Goal: Information Seeking & Learning: Learn about a topic

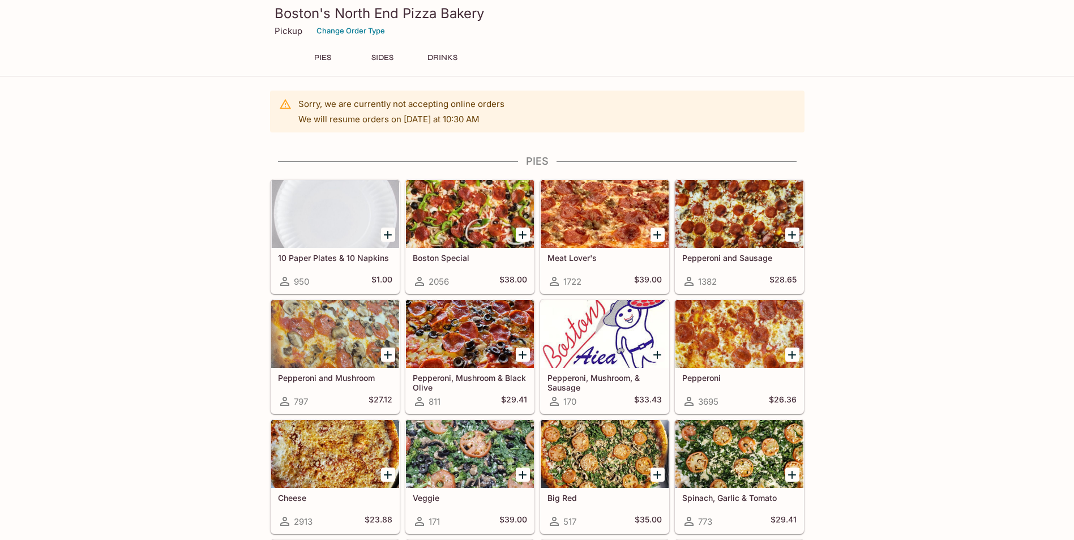
click at [469, 453] on div at bounding box center [470, 454] width 128 height 68
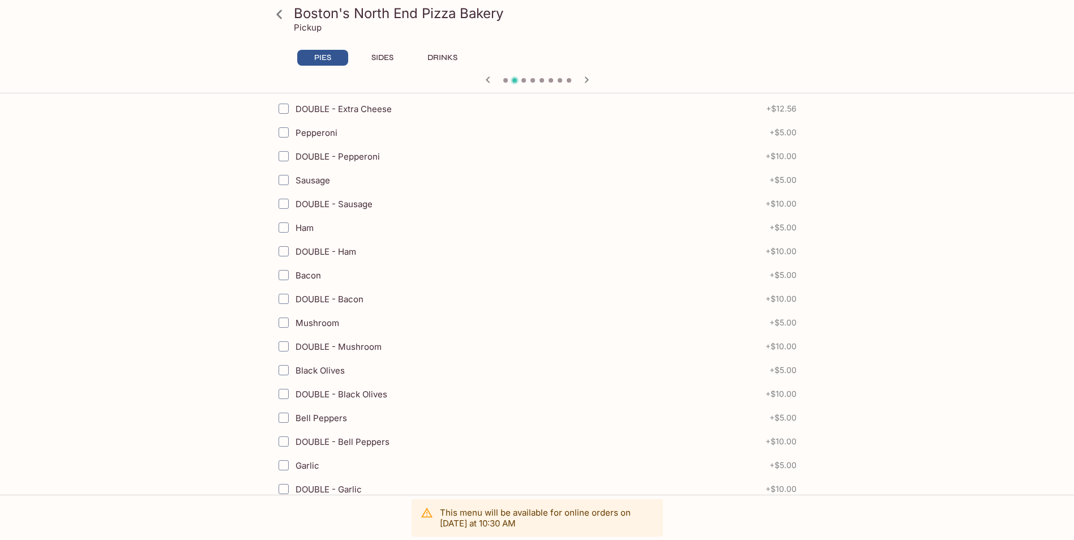
scroll to position [792, 0]
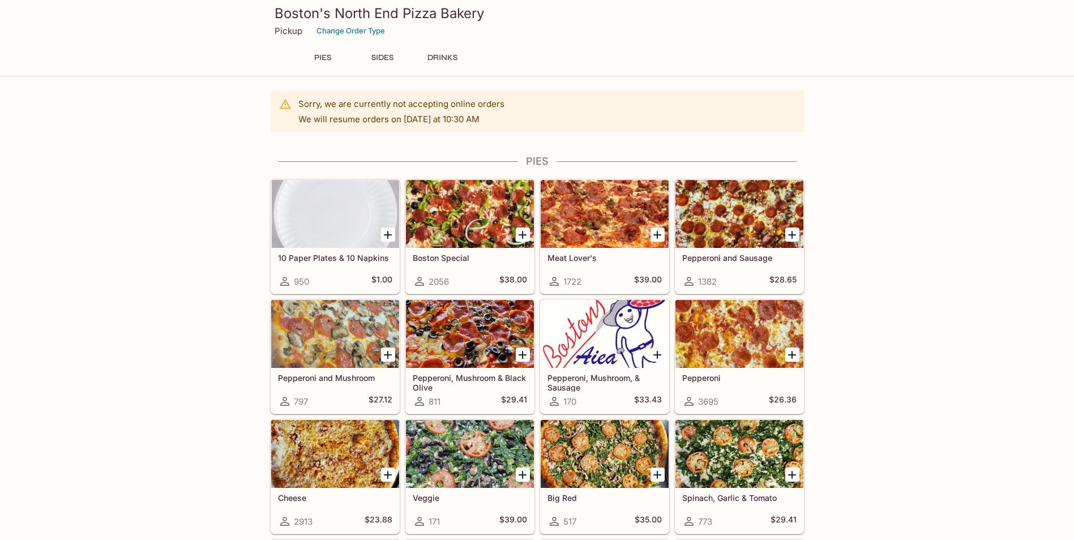
scroll to position [113, 0]
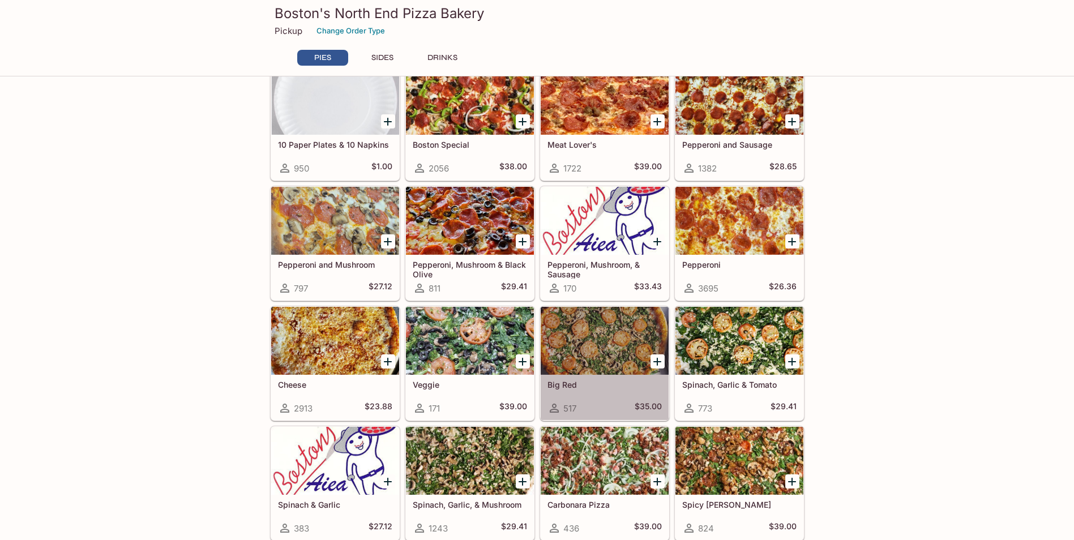
click at [594, 338] on div at bounding box center [605, 341] width 128 height 68
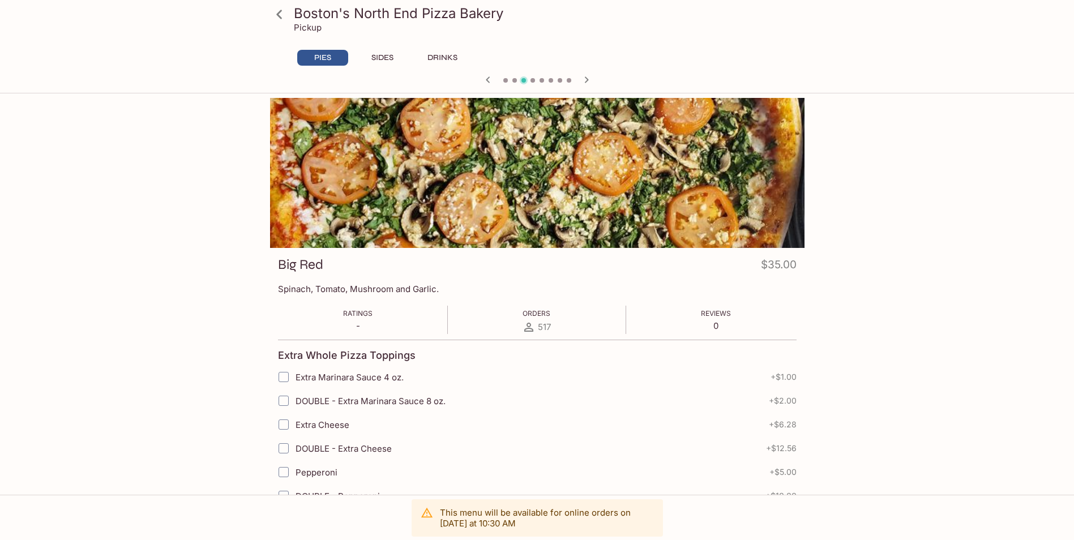
scroll to position [98, 0]
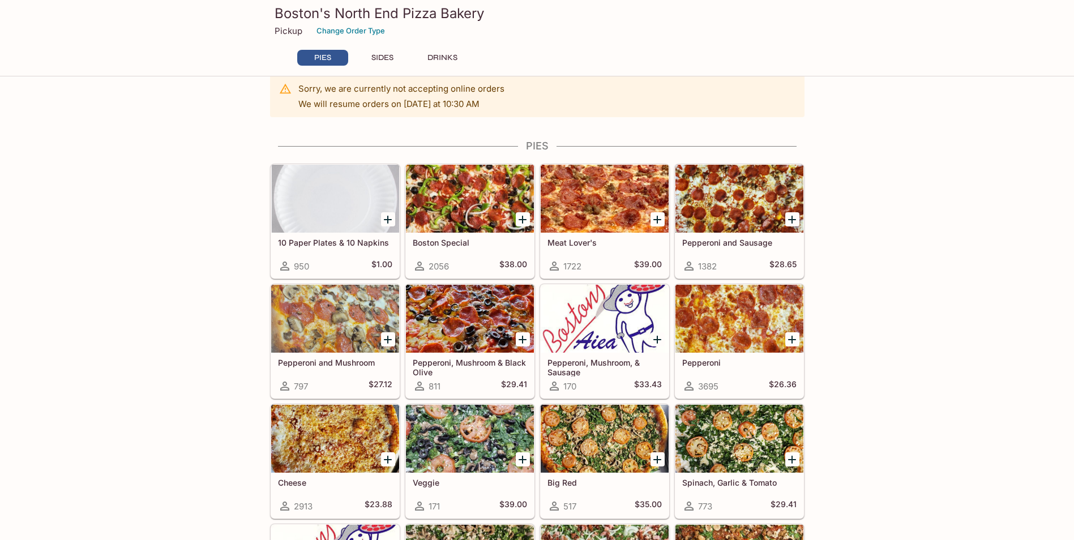
scroll to position [242, 0]
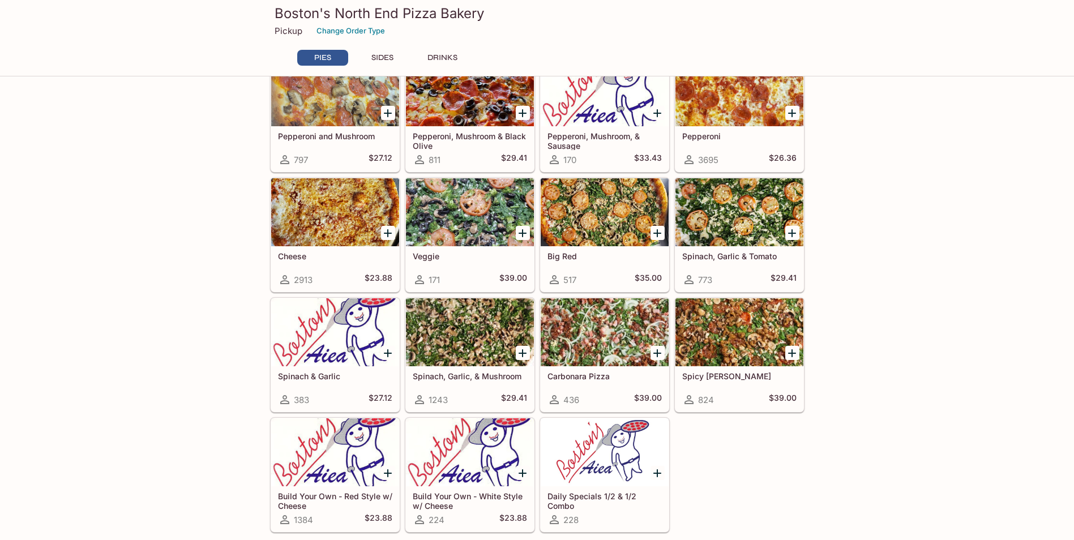
click at [597, 325] on div at bounding box center [605, 332] width 128 height 68
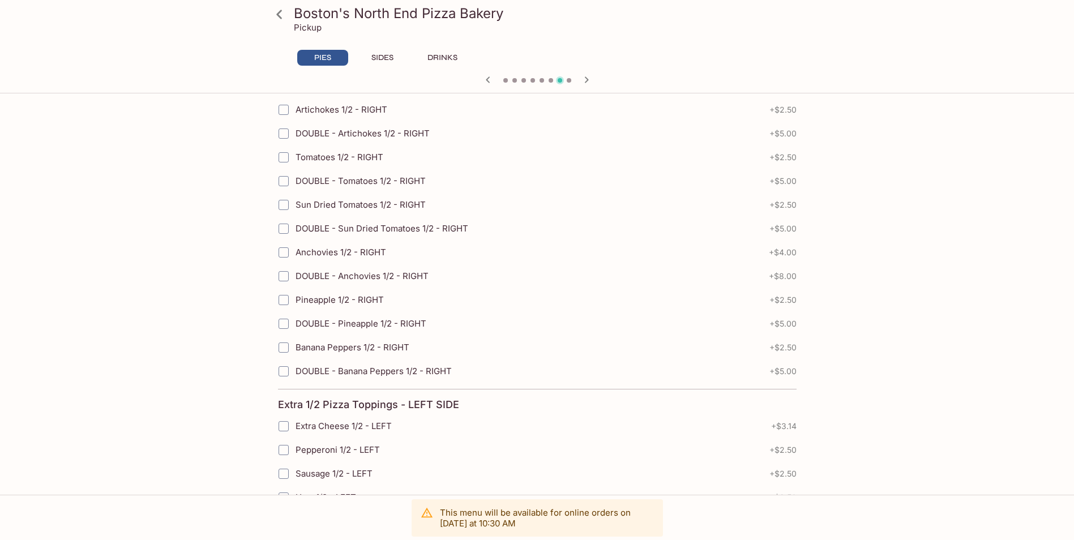
scroll to position [1981, 0]
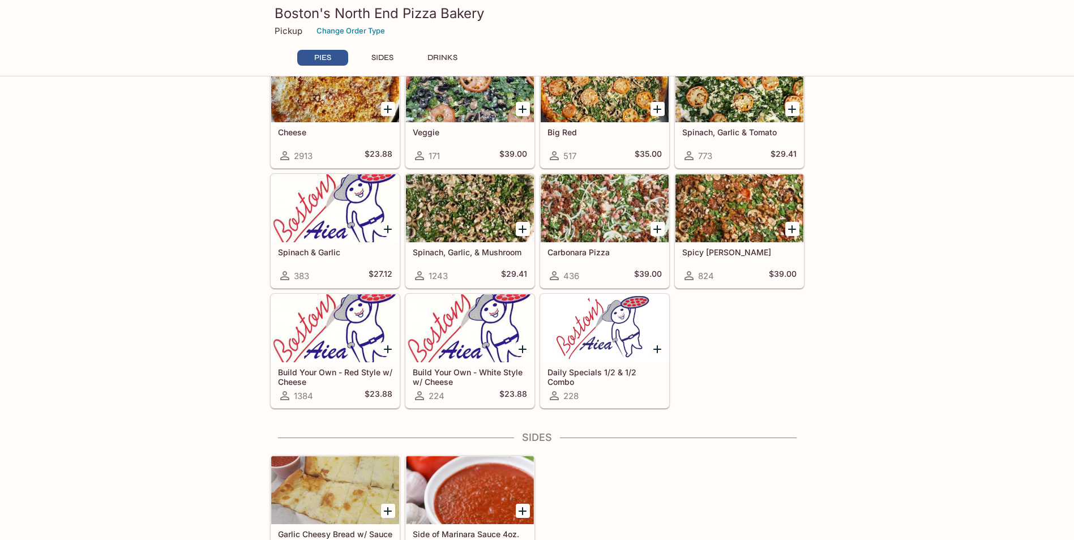
scroll to position [309, 0]
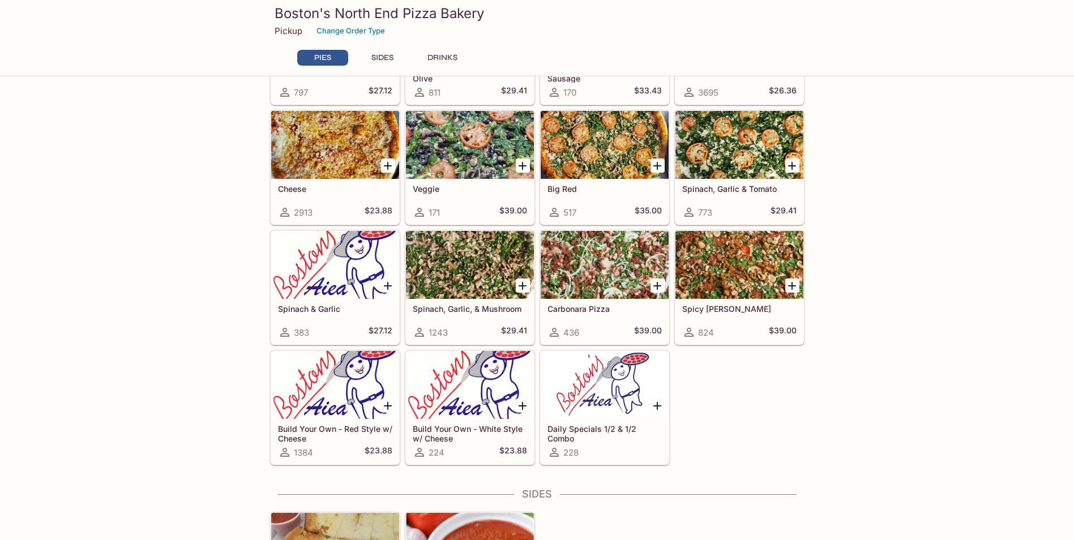
click at [720, 257] on div at bounding box center [739, 265] width 128 height 68
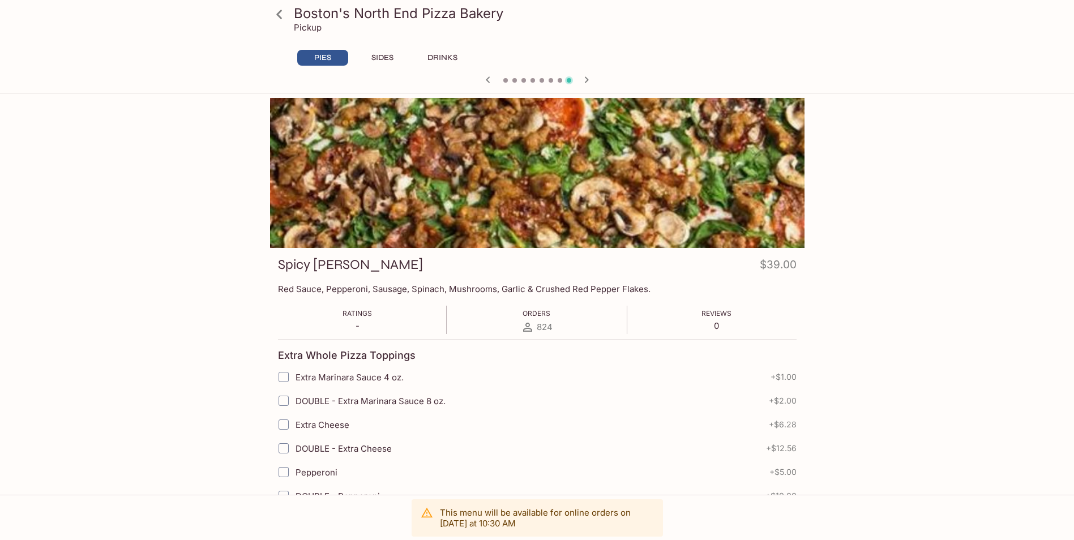
scroll to position [98, 0]
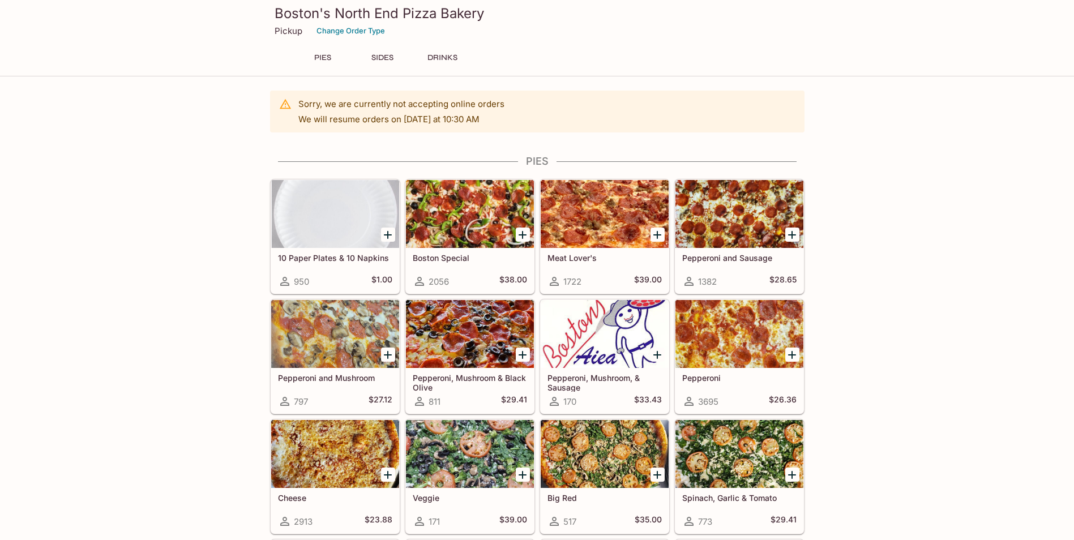
click at [469, 200] on div at bounding box center [470, 214] width 128 height 68
click at [582, 192] on div at bounding box center [605, 214] width 128 height 68
